Goal: Communication & Community: Answer question/provide support

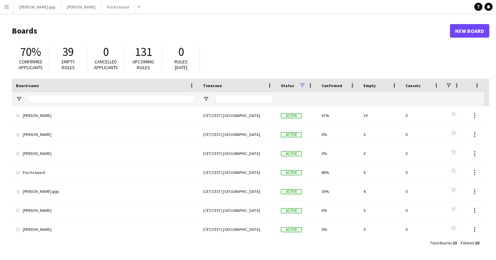
click at [1, 1] on button "Menu" at bounding box center [7, 7] width 14 height 14
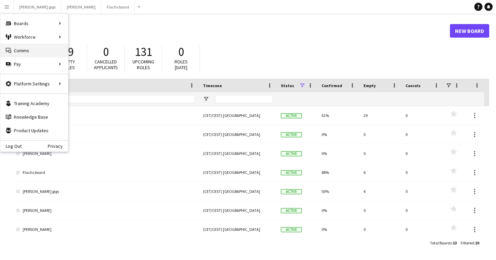
click at [20, 52] on link "Comms Comms" at bounding box center [34, 51] width 68 height 14
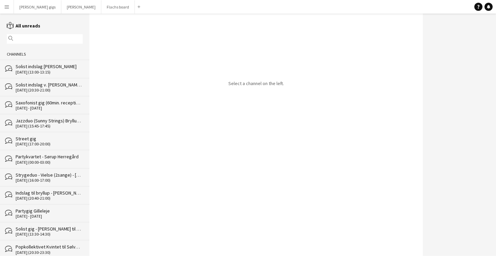
click at [63, 86] on div "Solist indslag v. [PERSON_NAME] til bryllup ([PERSON_NAME] sidste bekræftelse)" at bounding box center [49, 85] width 67 height 6
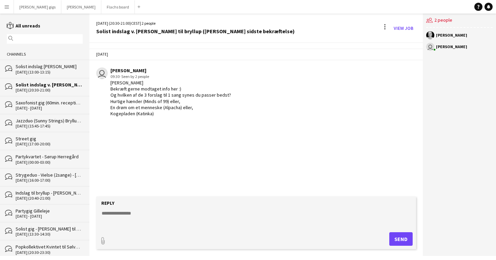
drag, startPoint x: 117, startPoint y: 101, endPoint x: 173, endPoint y: 135, distance: 66.0
click at [173, 135] on div "[DATE] user [PERSON_NAME] 09:30 · Seen by 2 people [PERSON_NAME] gerne modtaget…" at bounding box center [257, 120] width 334 height 154
copy div "Hurtige hænder (Minds of 99) eller, En drøm om et menneske (Alpacha) eller, Kog…"
click at [61, 8] on button "Asger Gigs Close" at bounding box center [81, 6] width 40 height 13
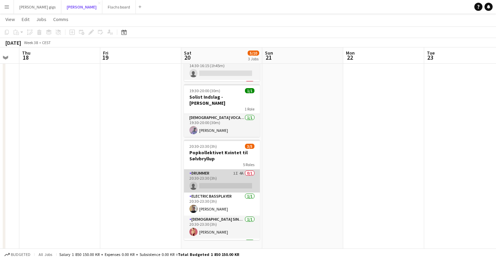
scroll to position [45, 0]
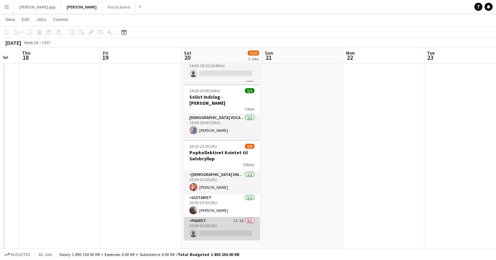
click at [232, 217] on app-card-role "Pianist 1I 1A 0/1 20:30-23:30 (3h) single-neutral-actions" at bounding box center [222, 228] width 76 height 23
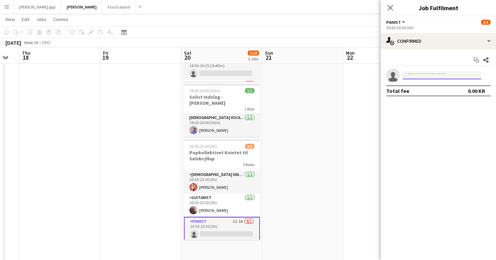
click at [410, 72] on input at bounding box center [442, 75] width 79 height 8
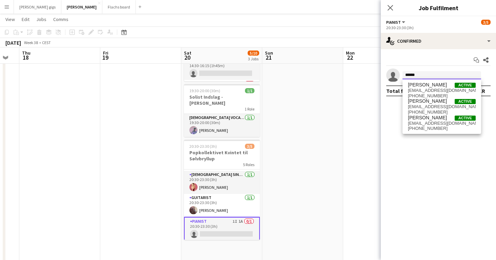
type input "******"
click at [391, 152] on mat-expansion-panel "check Confirmed Start chat Share single-neutral-actions ****** Total fee 0.00 KR" at bounding box center [438, 154] width 115 height 211
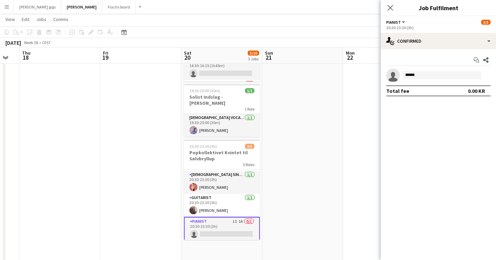
click at [7, 8] on app-icon "Menu" at bounding box center [6, 6] width 5 height 5
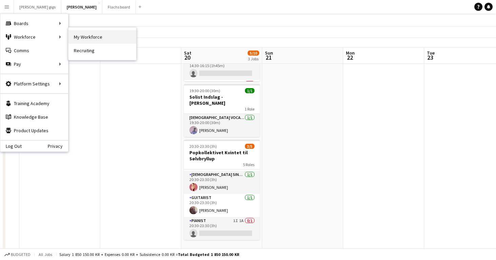
click at [92, 39] on link "My Workforce" at bounding box center [102, 37] width 68 height 14
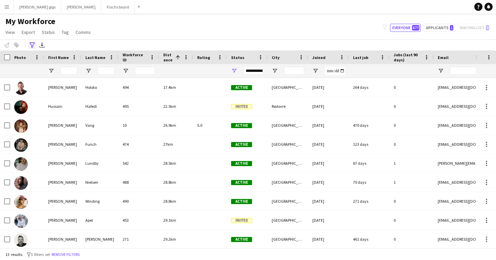
click at [31, 47] on icon "Advanced filters" at bounding box center [31, 44] width 5 height 5
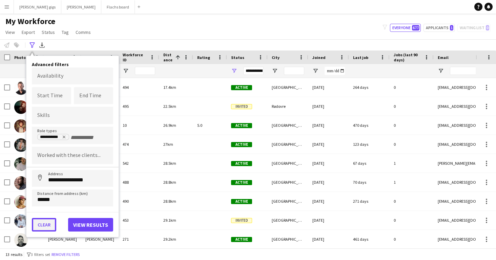
click at [50, 220] on button "Clear" at bounding box center [44, 225] width 24 height 14
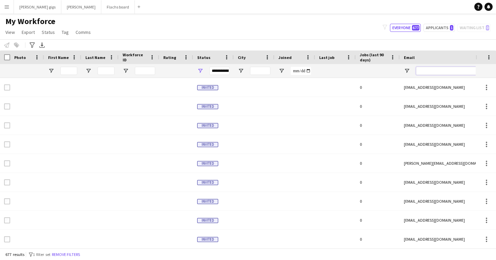
click at [430, 71] on input "Email Filter Input" at bounding box center [473, 71] width 115 height 8
type input "*******"
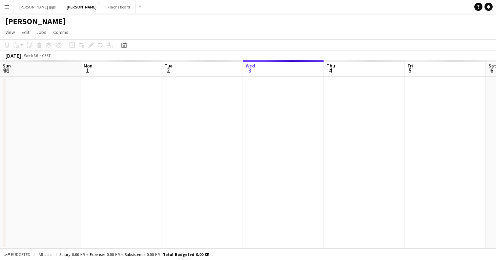
scroll to position [0, 162]
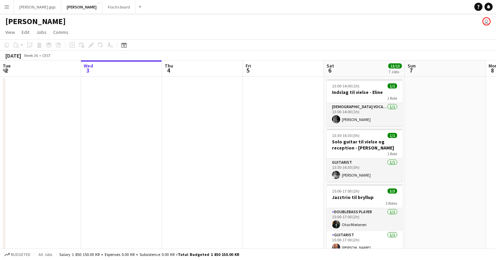
click at [4, 8] on app-icon "Menu" at bounding box center [6, 6] width 5 height 5
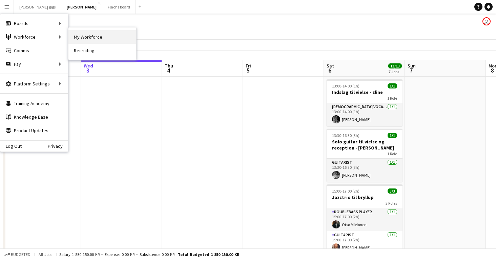
click at [126, 41] on link "My Workforce" at bounding box center [102, 37] width 68 height 14
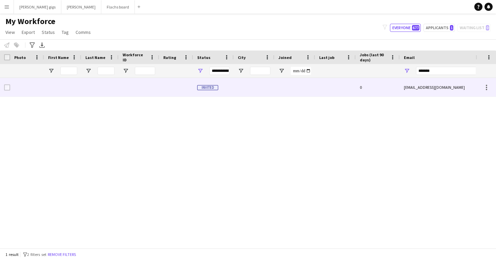
click at [428, 88] on div "[EMAIL_ADDRESS][DOMAIN_NAME]" at bounding box center [468, 87] width 136 height 19
